Goal: Task Accomplishment & Management: Manage account settings

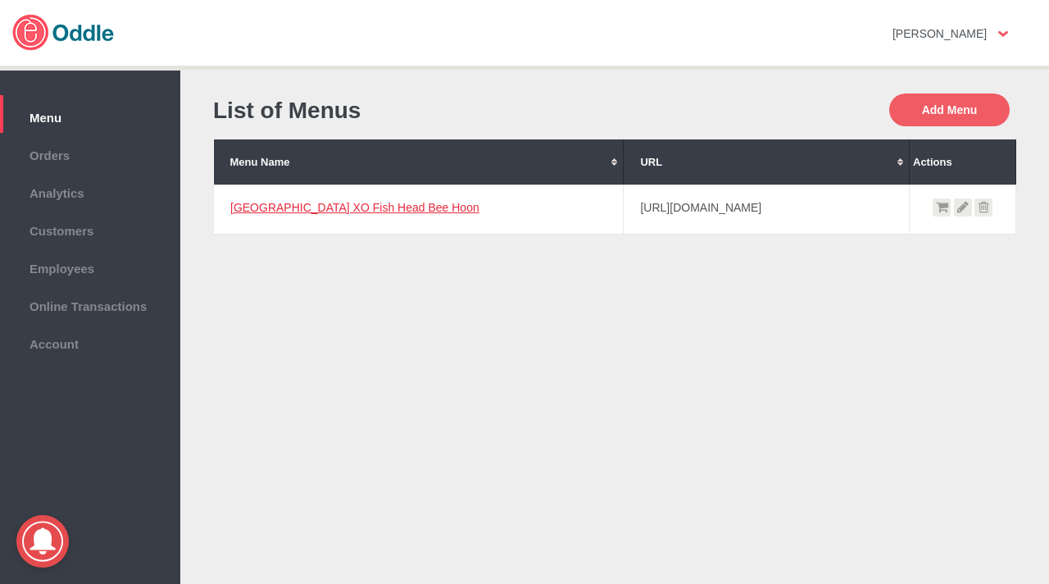
click at [348, 210] on link "[GEOGRAPHIC_DATA] XO Fish Head Bee Hoon" at bounding box center [354, 207] width 249 height 13
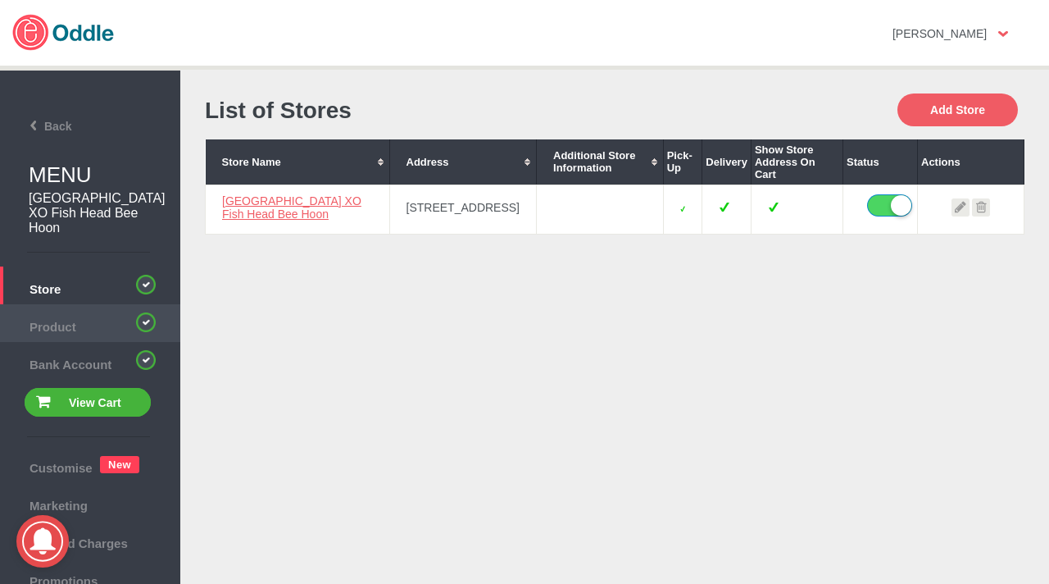
click at [105, 316] on span "Product" at bounding box center [90, 325] width 164 height 18
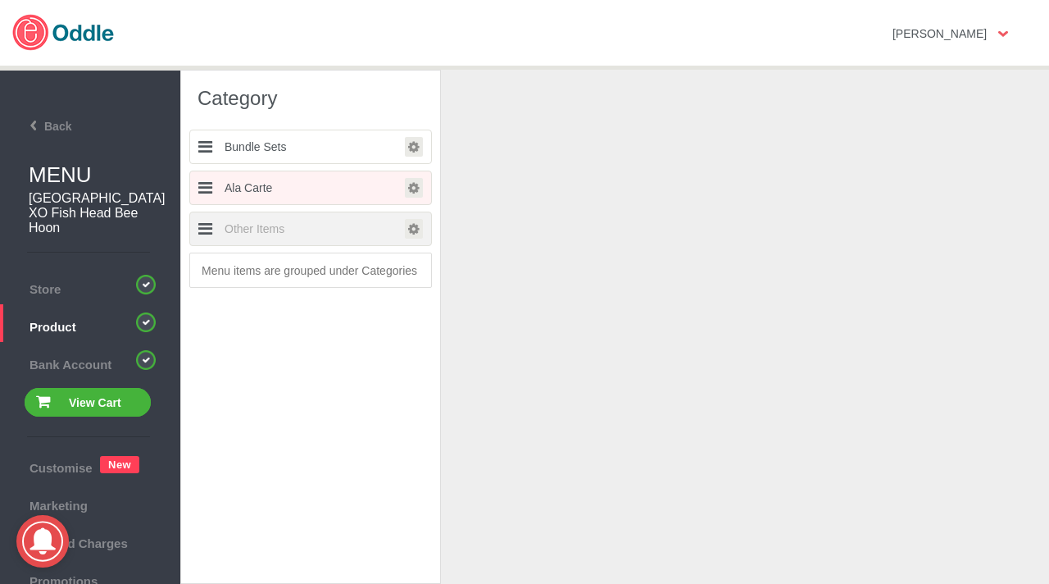
click at [341, 186] on div "Ala Carte Mute" at bounding box center [310, 187] width 243 height 34
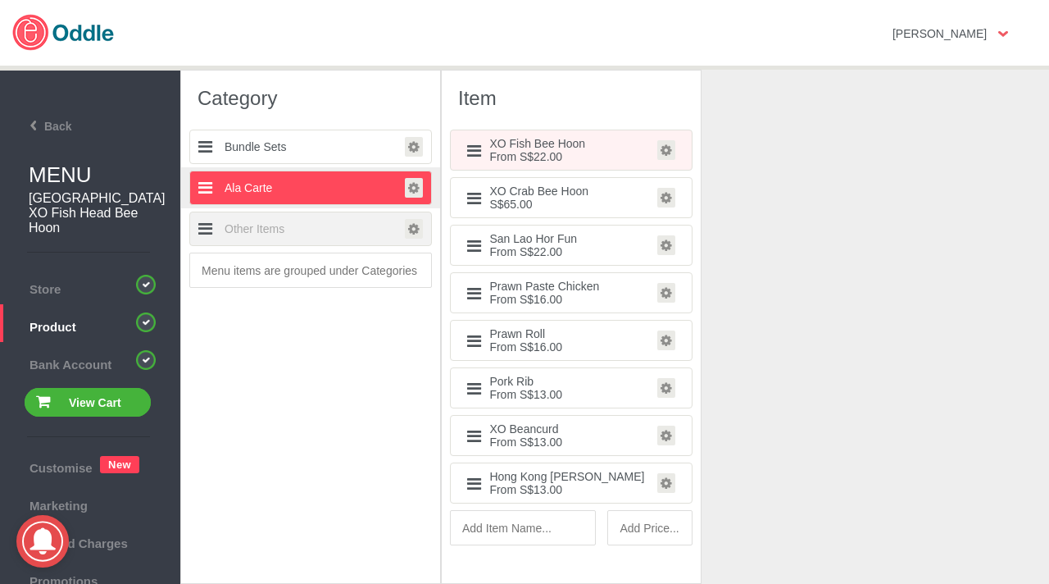
click at [556, 148] on div "XO Fish Bee Hoon From S$22.00" at bounding box center [571, 150] width 180 height 26
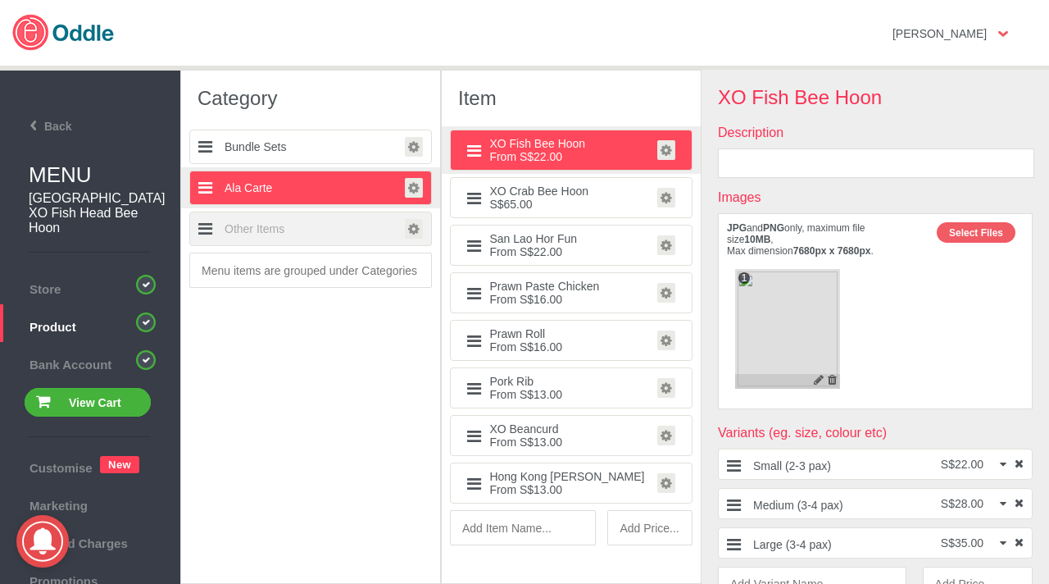
click at [834, 383] on icon at bounding box center [833, 379] width 16 height 15
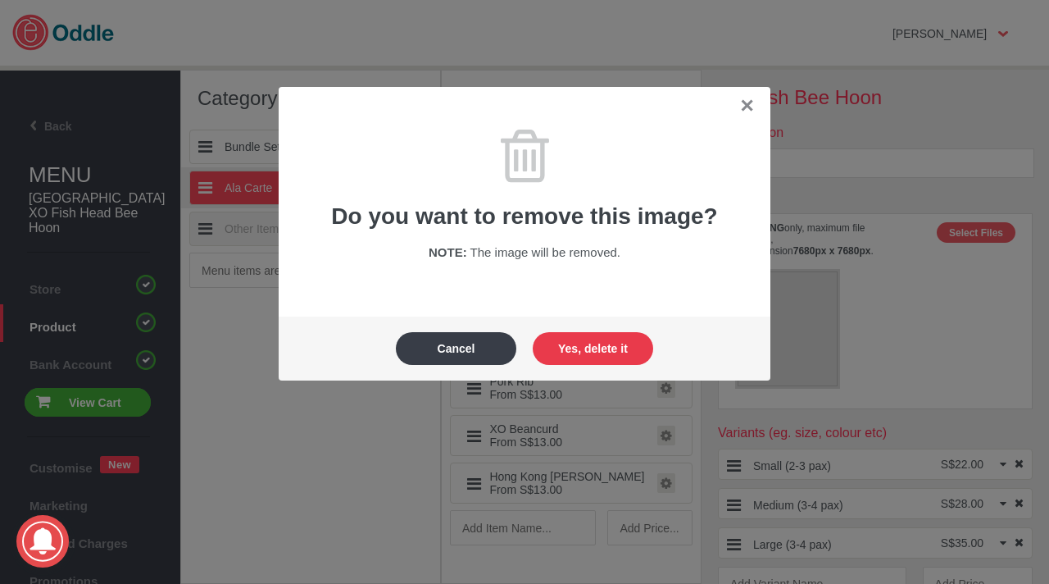
click at [611, 338] on button "Yes, delete it" at bounding box center [593, 348] width 120 height 33
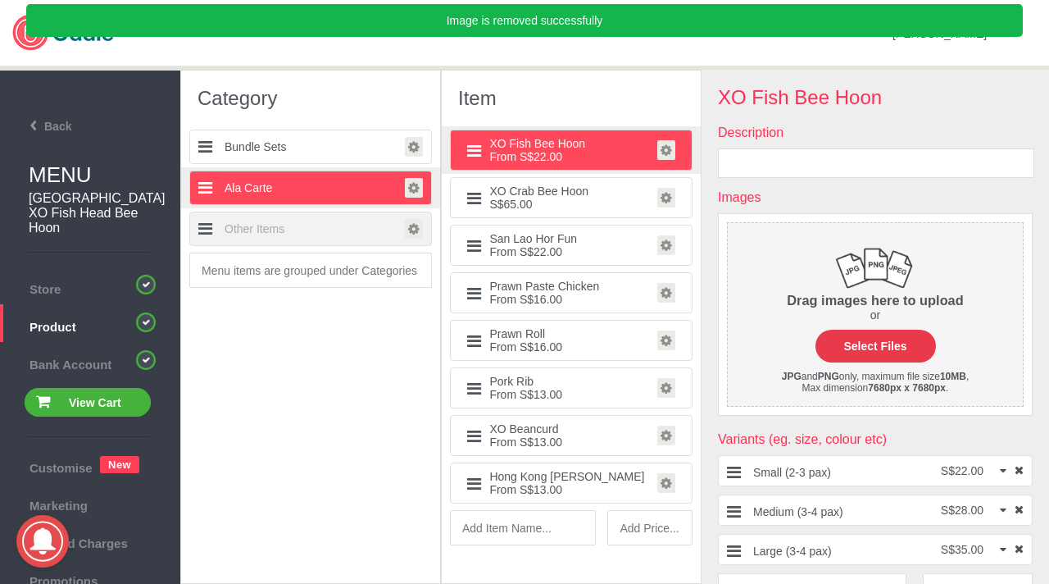
click at [889, 344] on button "Select Files" at bounding box center [876, 346] width 120 height 33
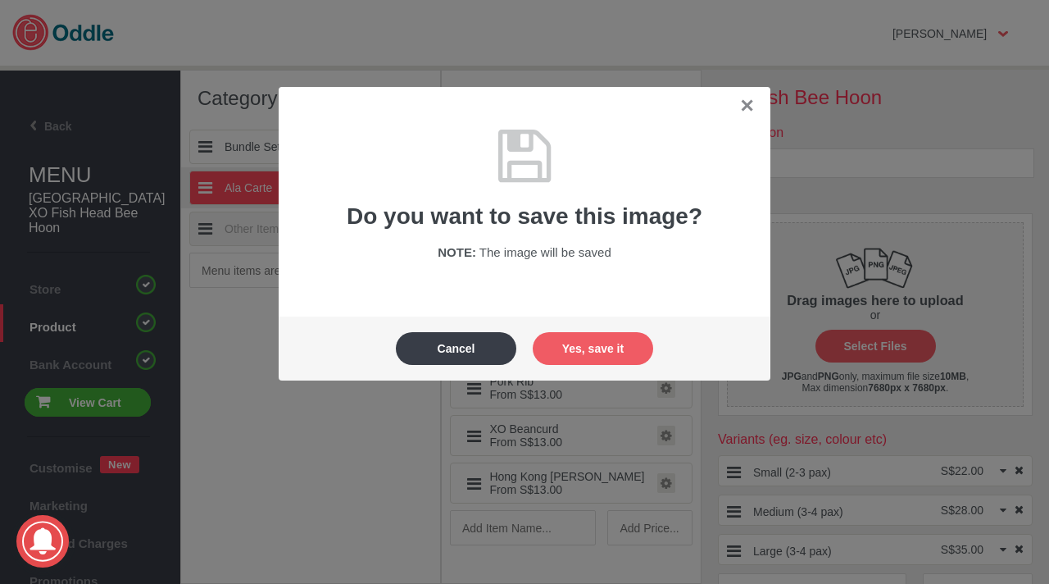
click at [627, 355] on button "Yes, save it" at bounding box center [593, 348] width 120 height 33
